Goal: Use online tool/utility: Utilize a website feature to perform a specific function

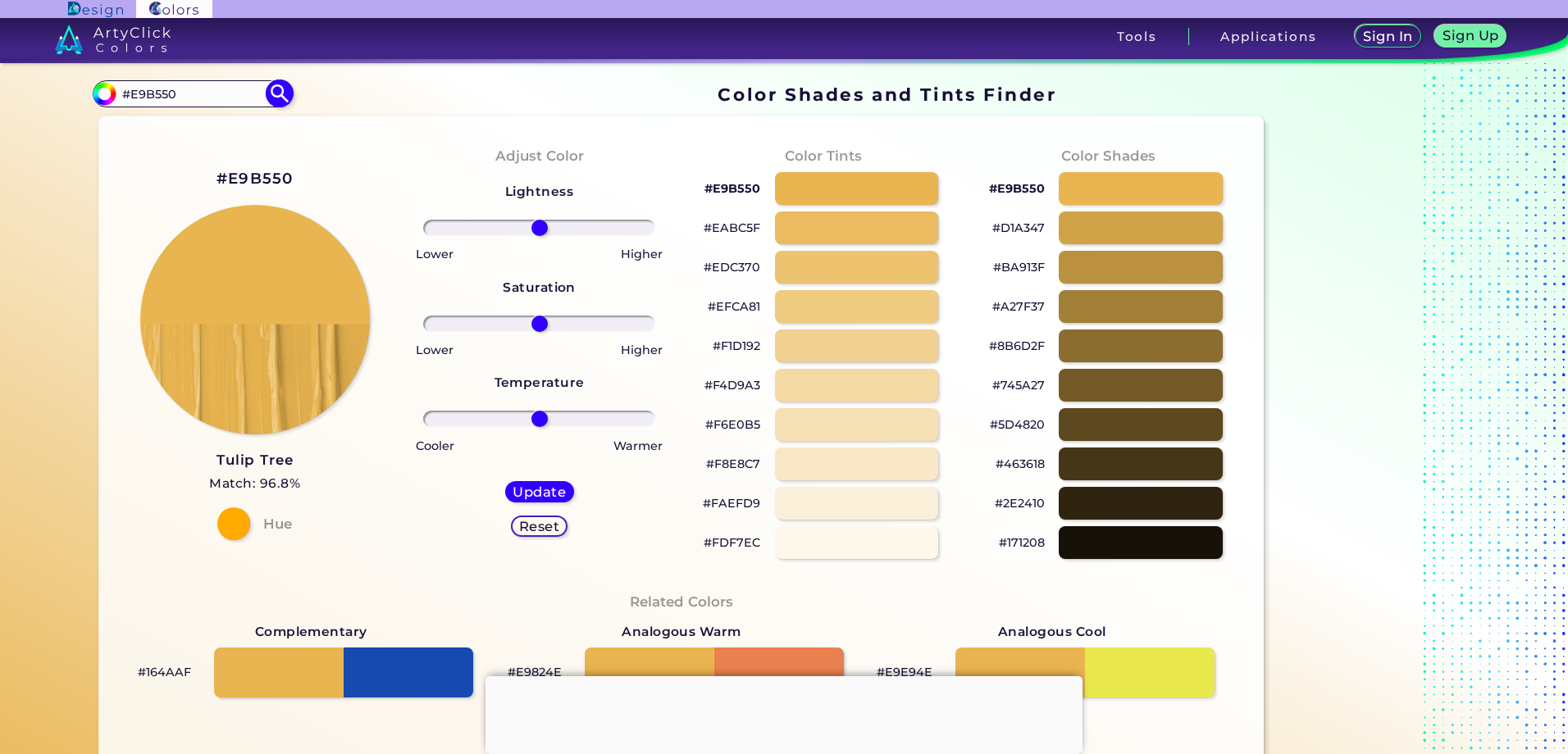
click at [203, 92] on input "#E9B550" at bounding box center [192, 94] width 153 height 22
click at [202, 91] on input "#E9B550" at bounding box center [192, 94] width 153 height 22
paste input "#fee03f"
type input "##fee03f"
type input "#000000"
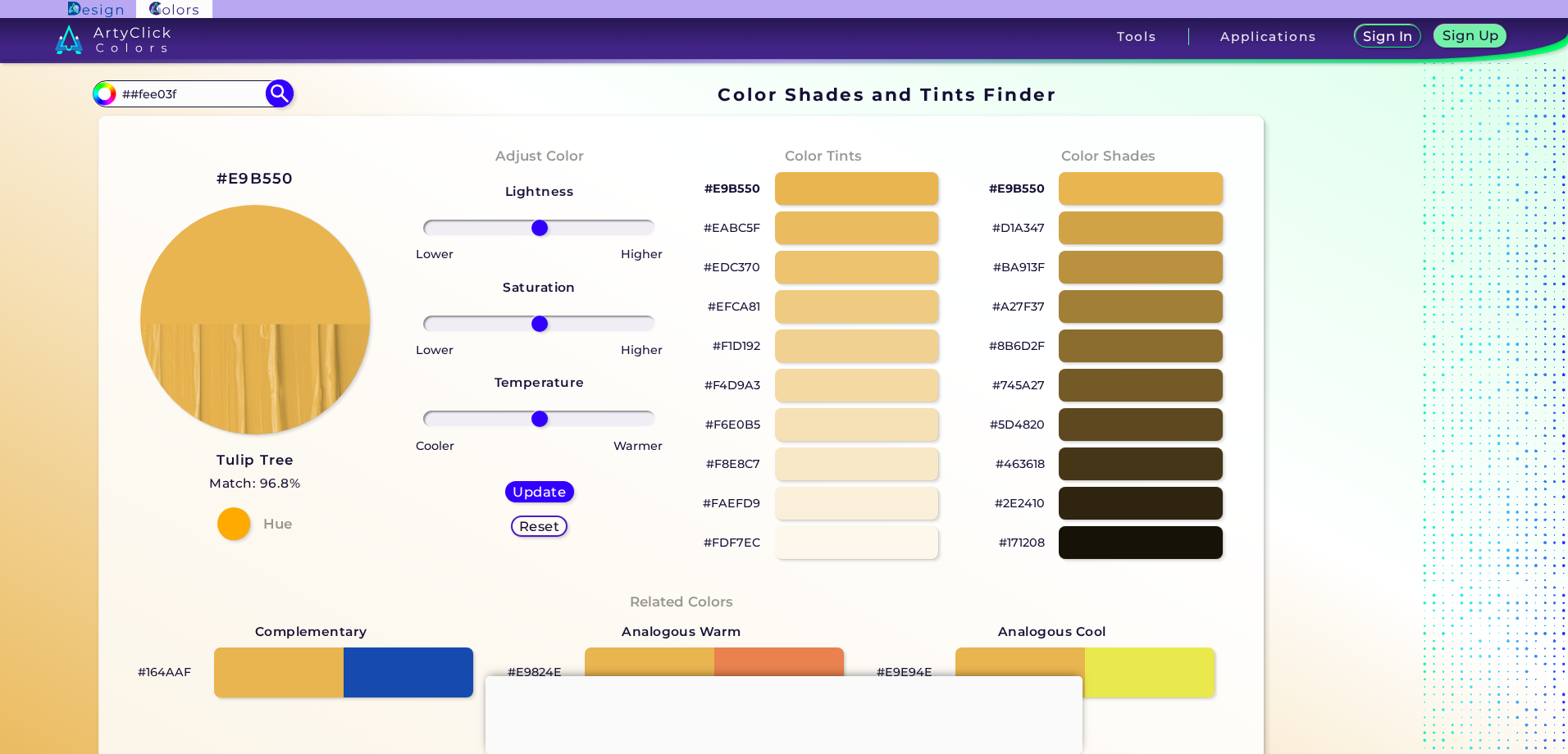
click at [130, 94] on input "##fee03f" at bounding box center [192, 94] width 153 height 22
type input "#fee03f"
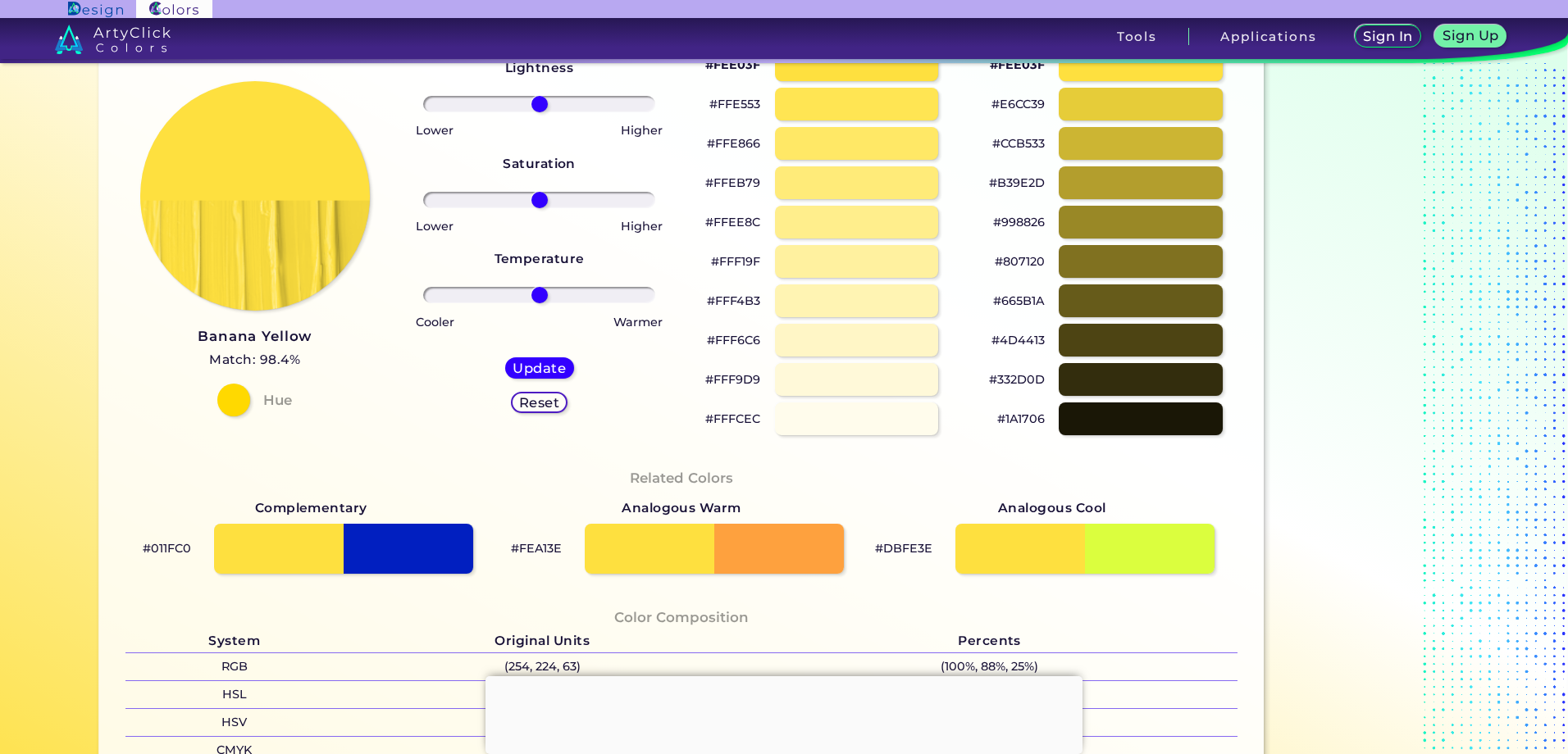
scroll to position [164, 0]
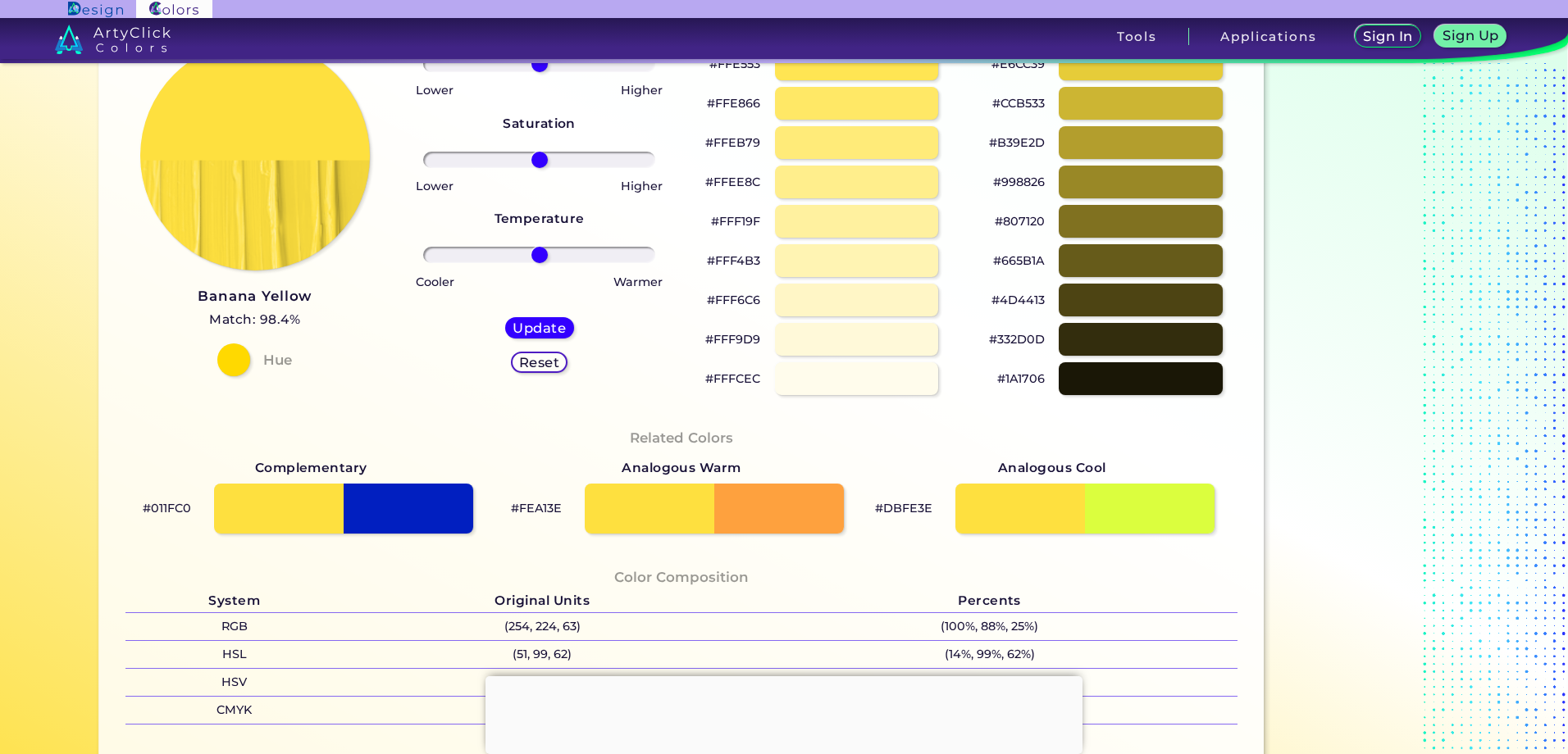
click at [538, 506] on p "#FEA13E" at bounding box center [536, 508] width 51 height 19
copy p "FEA13E"
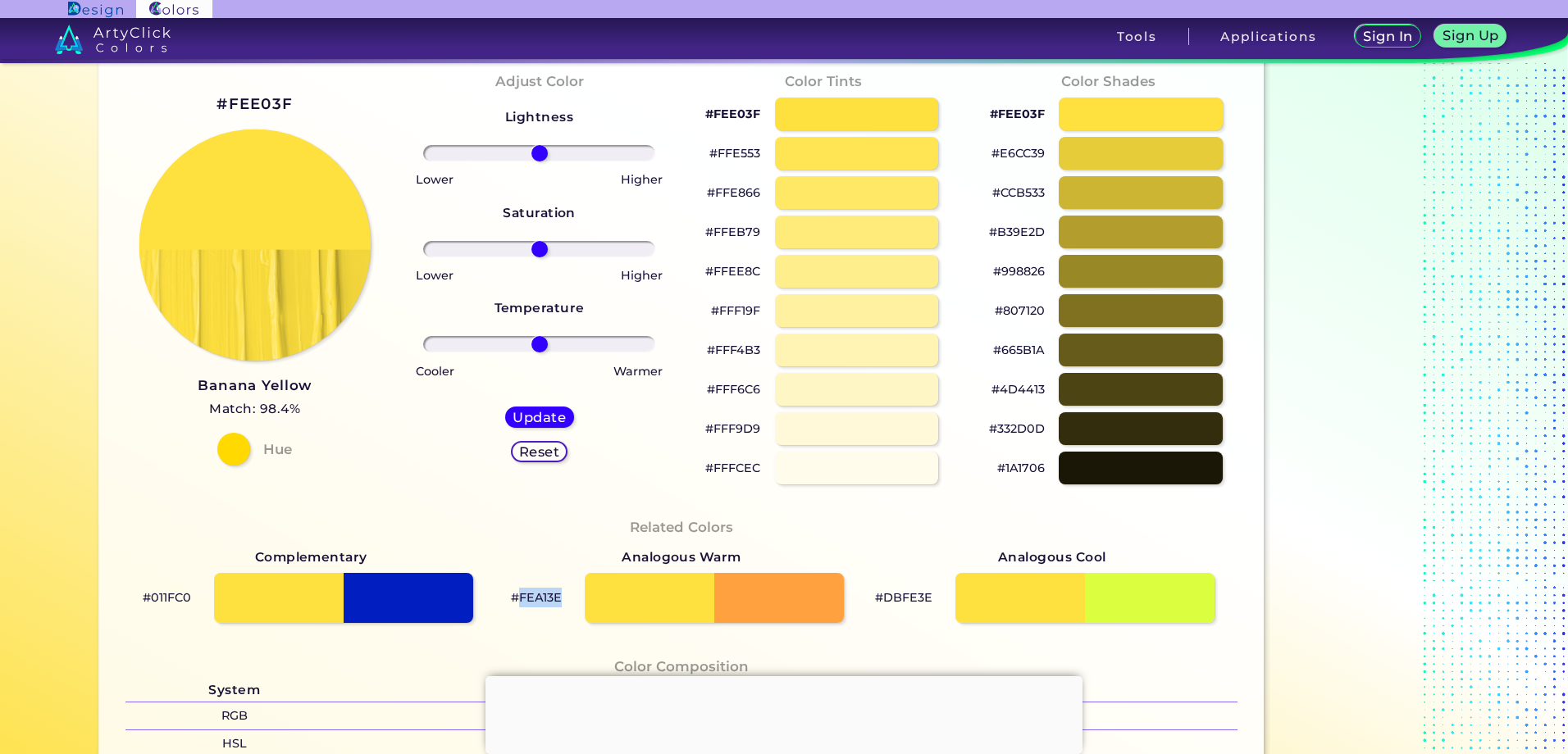
scroll to position [0, 0]
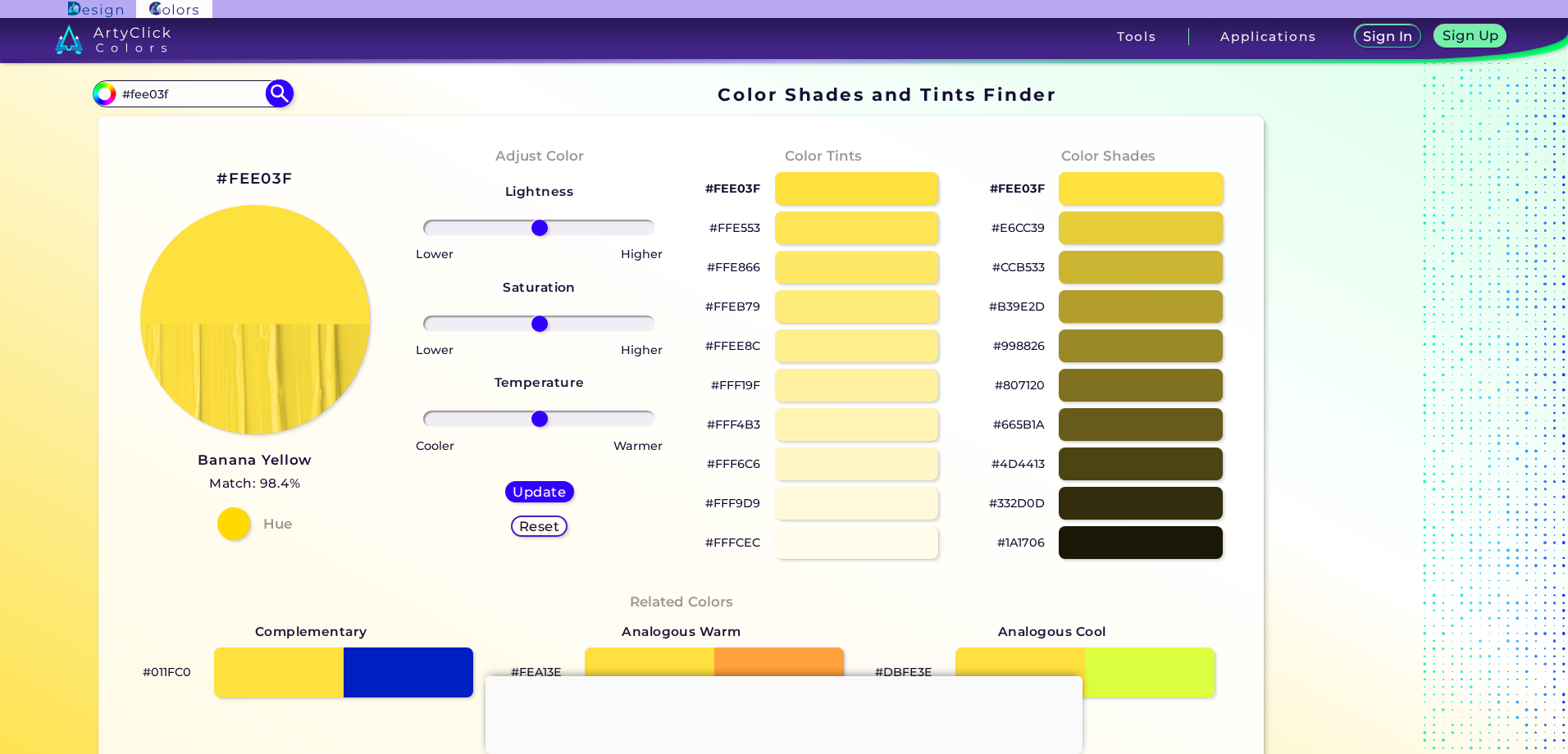
click at [189, 98] on input "#fee03f" at bounding box center [192, 94] width 153 height 22
paste input "393d78"
type input "#393d78"
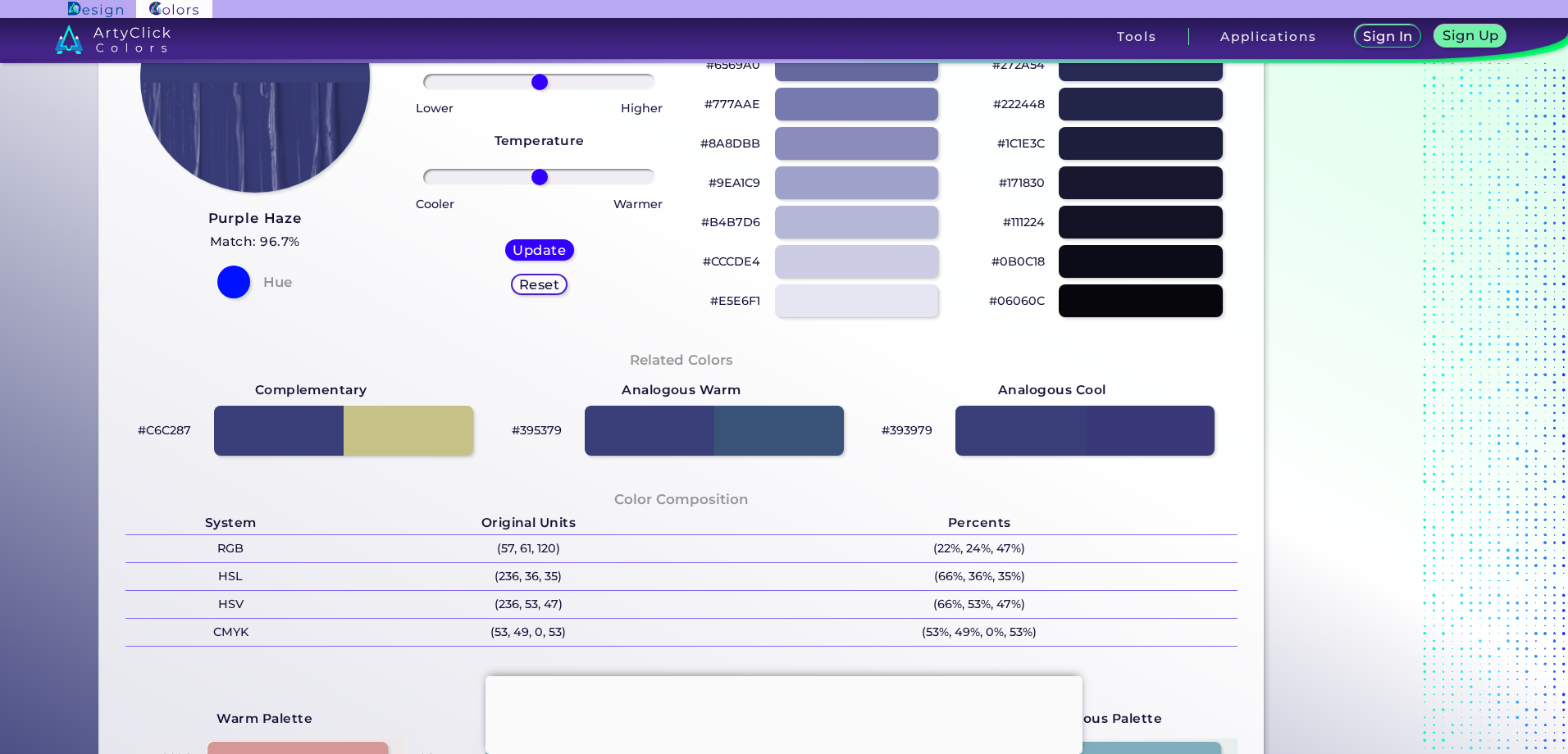
scroll to position [246, 0]
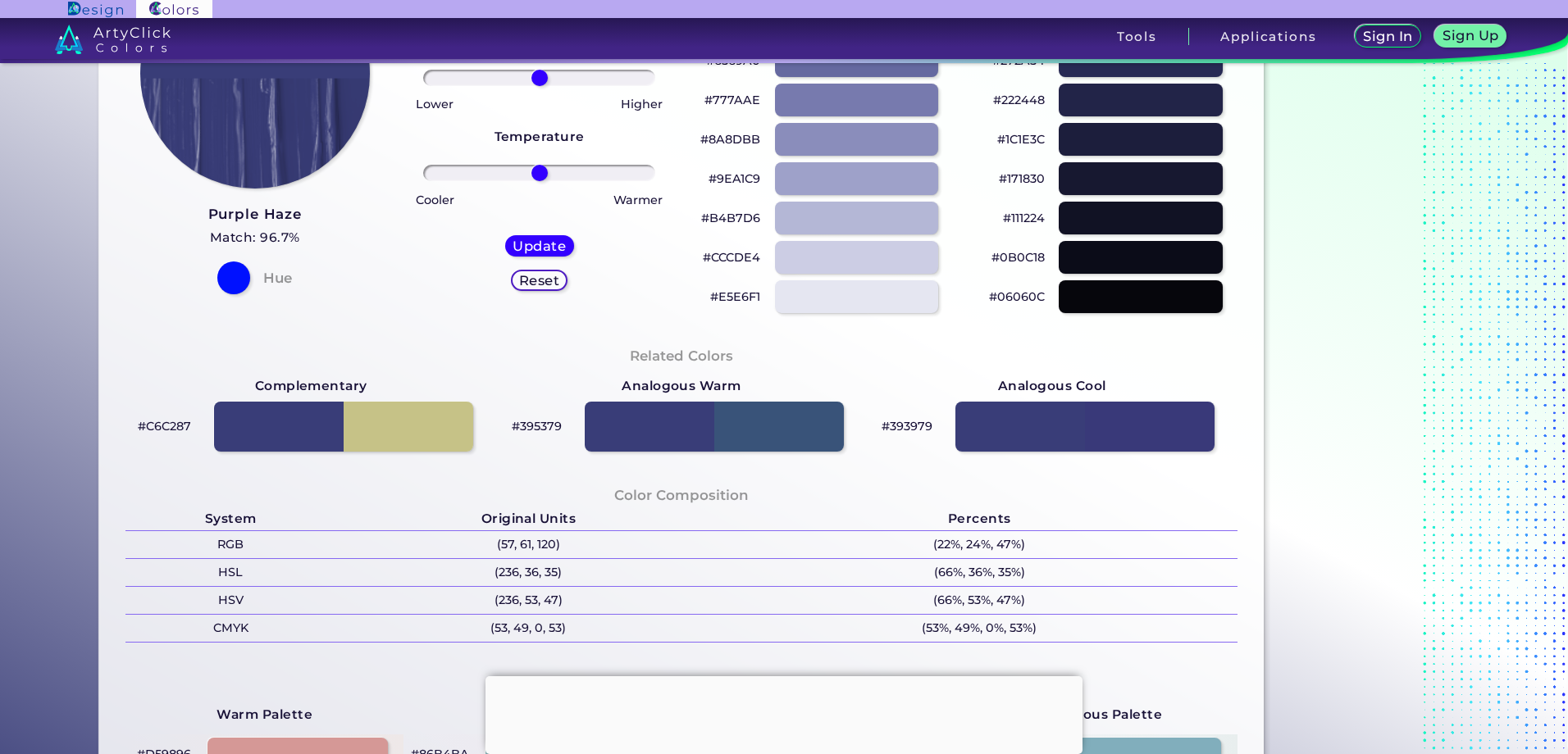
click at [547, 423] on p "#395379" at bounding box center [536, 426] width 50 height 19
click at [545, 422] on p "#395379" at bounding box center [536, 426] width 50 height 19
copy p "395379"
click at [908, 426] on p "#393979" at bounding box center [907, 426] width 51 height 19
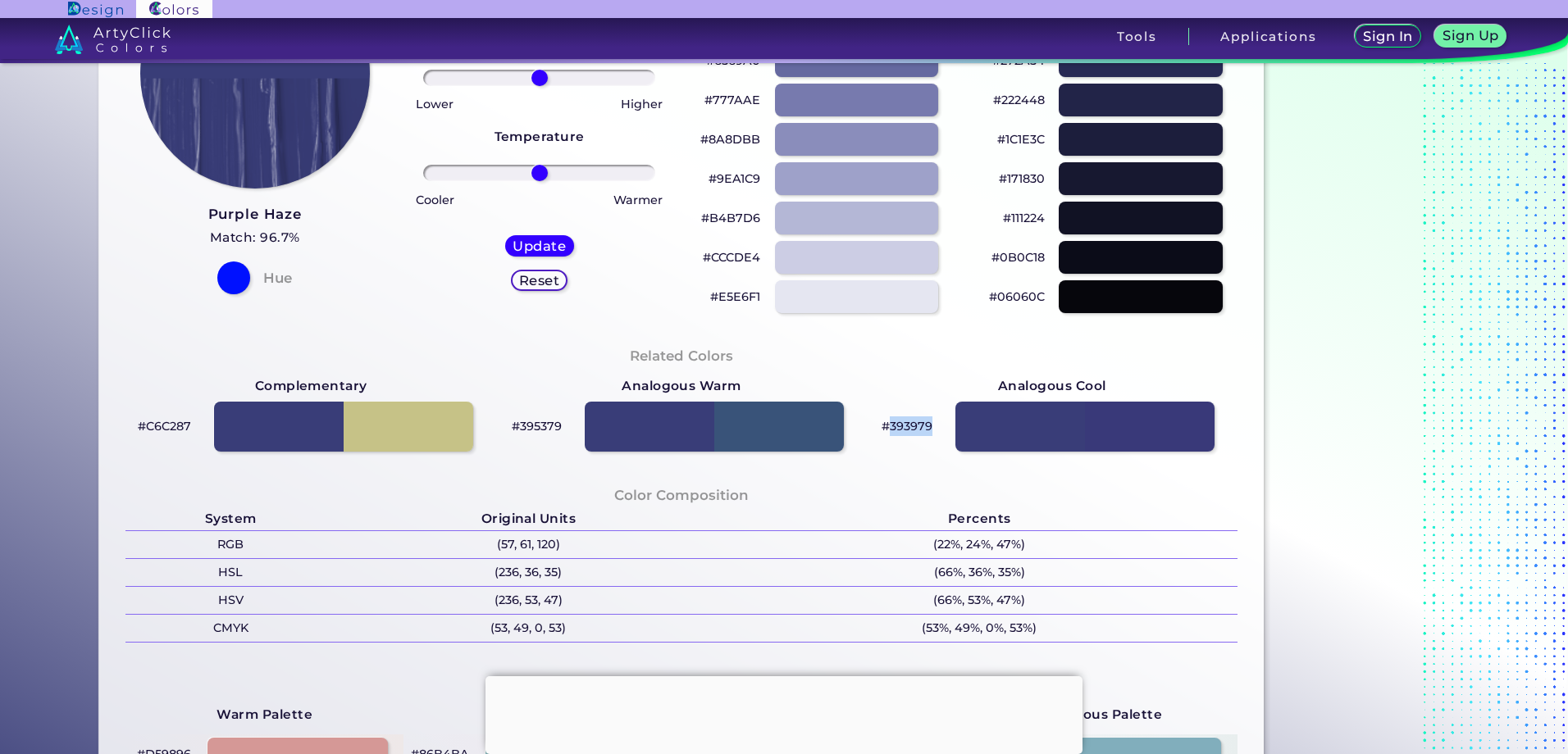
copy p "393979"
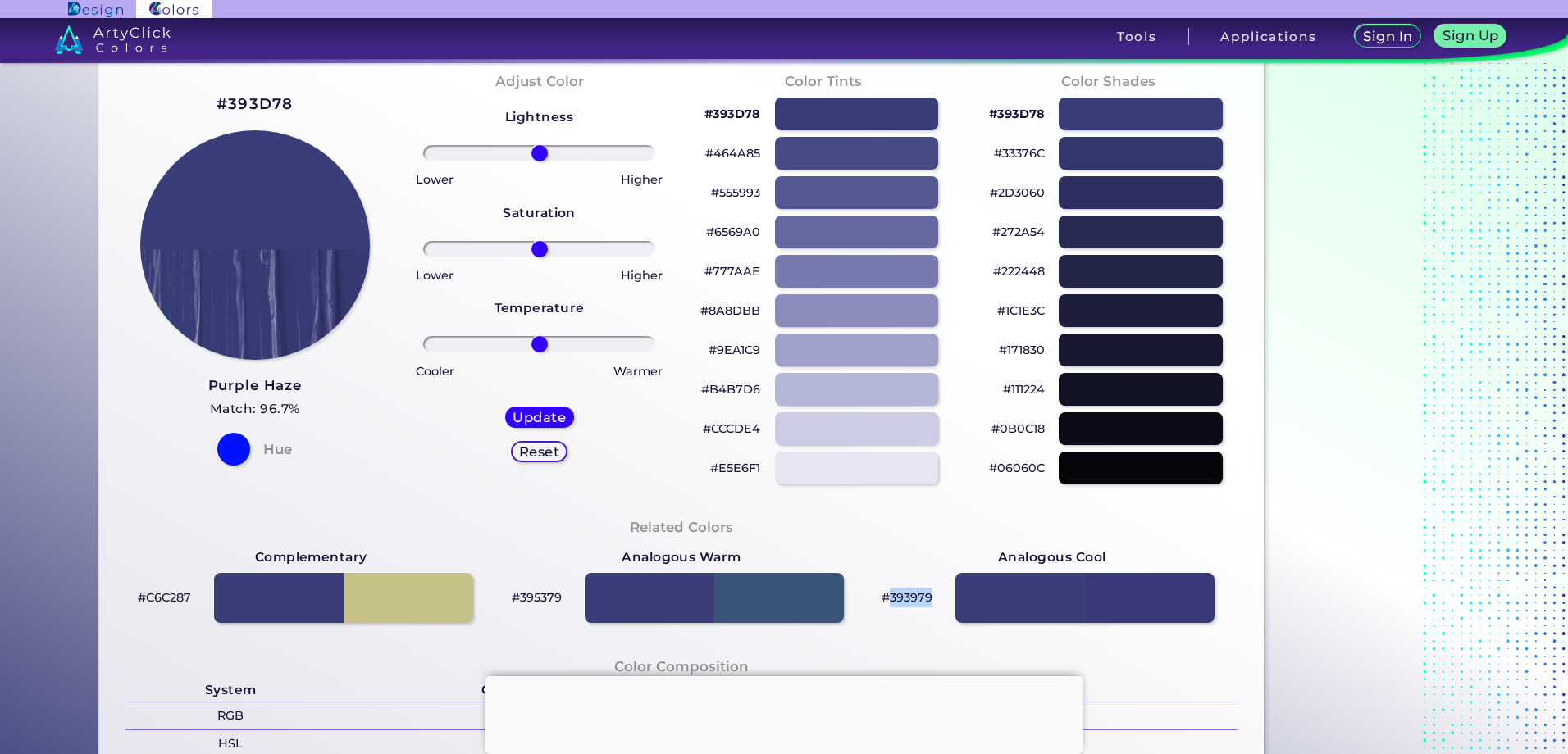
scroll to position [0, 0]
